Goal: Check status: Check status

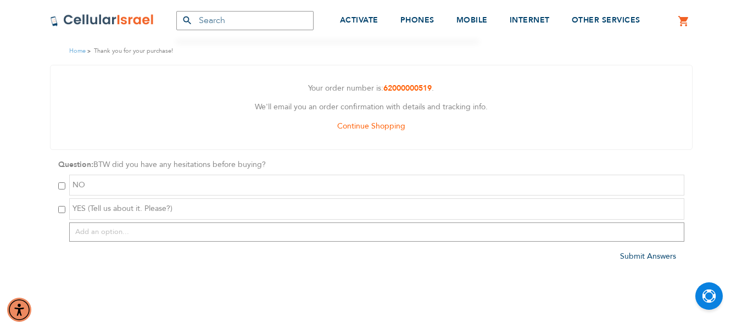
scroll to position [179, 0]
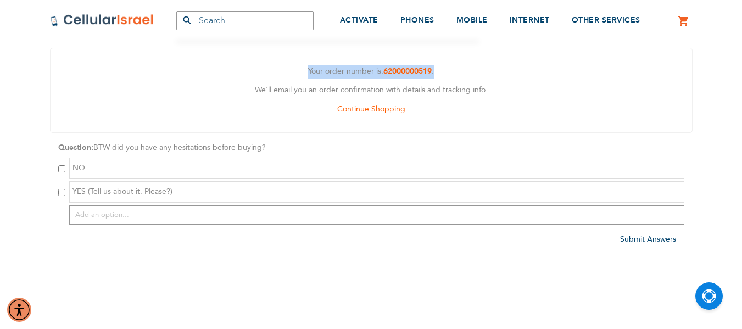
drag, startPoint x: 443, startPoint y: 68, endPoint x: 308, endPoint y: 72, distance: 134.6
click at [308, 72] on p "Your order number is: 62000000519 ." at bounding box center [371, 72] width 625 height 14
copy p "our order number is: 62000000519 ."
click at [274, 83] on div "Your order number is: 62000000519 . We'll email you an order confirmation with …" at bounding box center [371, 91] width 642 height 86
click at [397, 75] on strong "62000000519" at bounding box center [407, 71] width 48 height 10
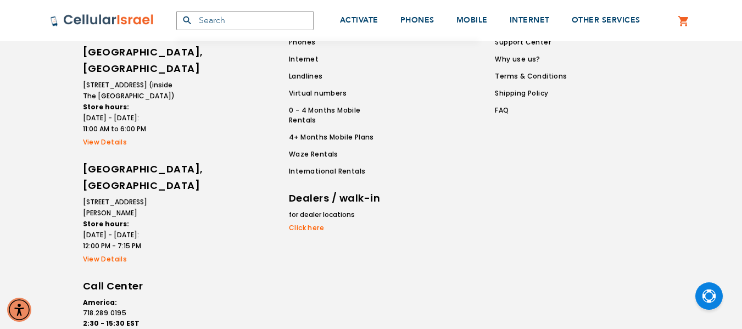
scroll to position [1280, 0]
